Goal: Navigation & Orientation: Find specific page/section

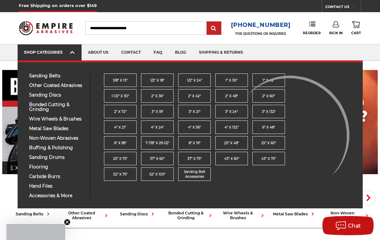
click at [73, 52] on span at bounding box center [72, 53] width 5 height 6
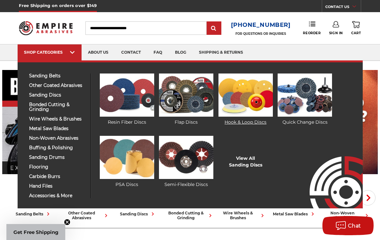
click at [249, 93] on img at bounding box center [246, 95] width 54 height 43
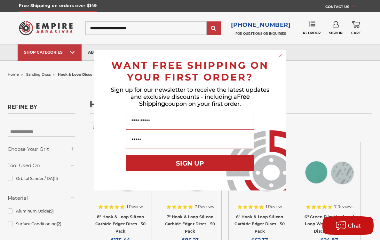
scroll to position [3, 0]
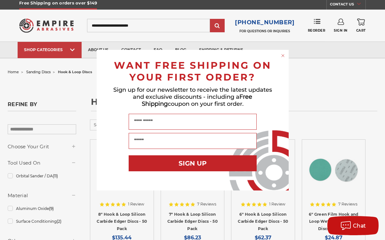
click at [283, 55] on circle "Close dialog" at bounding box center [283, 55] width 6 height 6
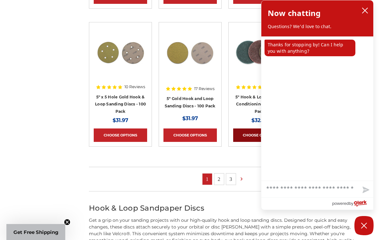
scroll to position [397, 0]
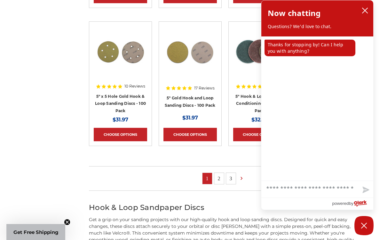
click at [219, 176] on link "2" at bounding box center [219, 178] width 10 height 11
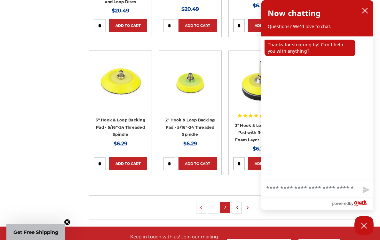
scroll to position [379, 0]
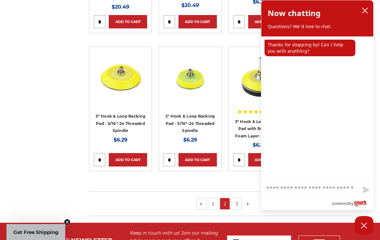
click at [240, 198] on link "3" at bounding box center [237, 203] width 10 height 11
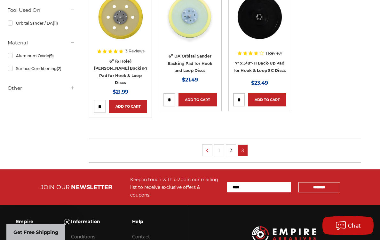
scroll to position [156, 0]
